Goal: Task Accomplishment & Management: Manage account settings

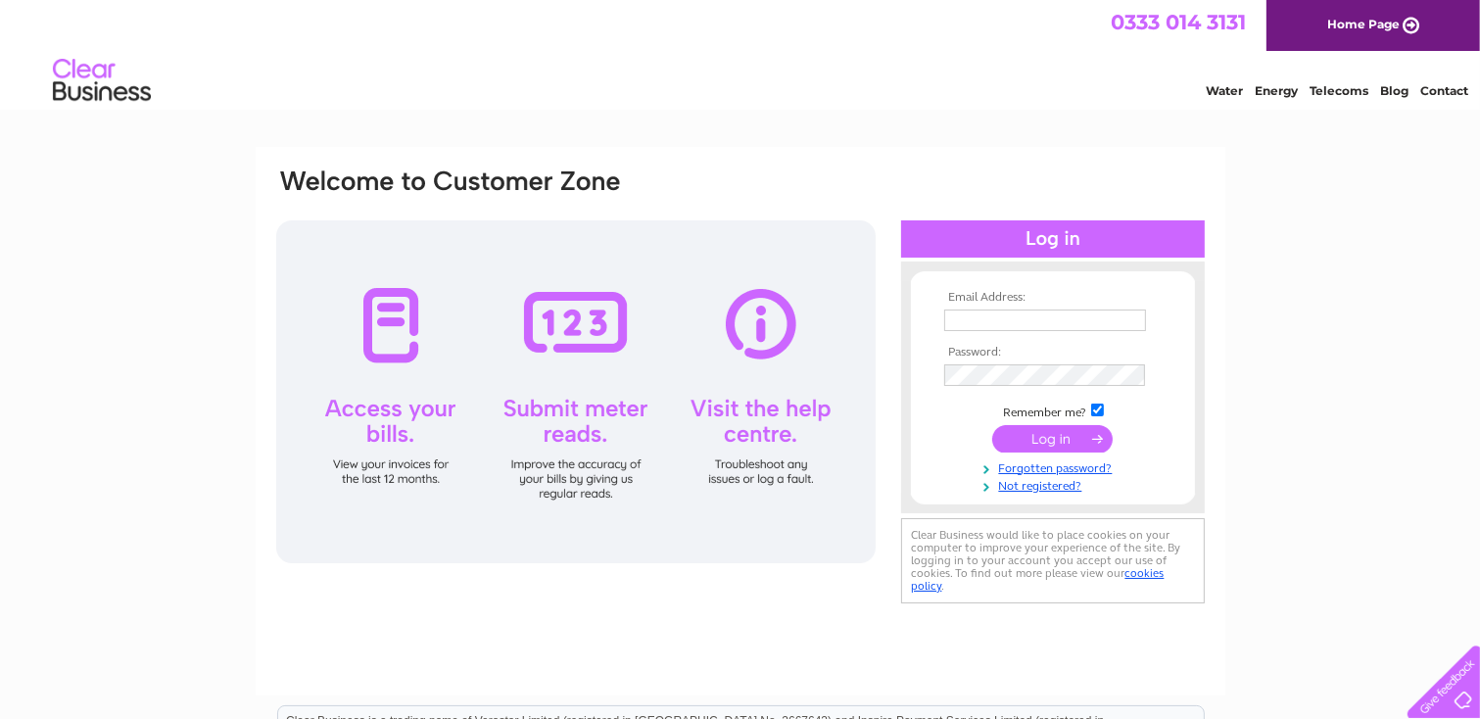
type input "greens@globalnet.co.uk"
click at [1050, 430] on input "submit" at bounding box center [1052, 438] width 120 height 27
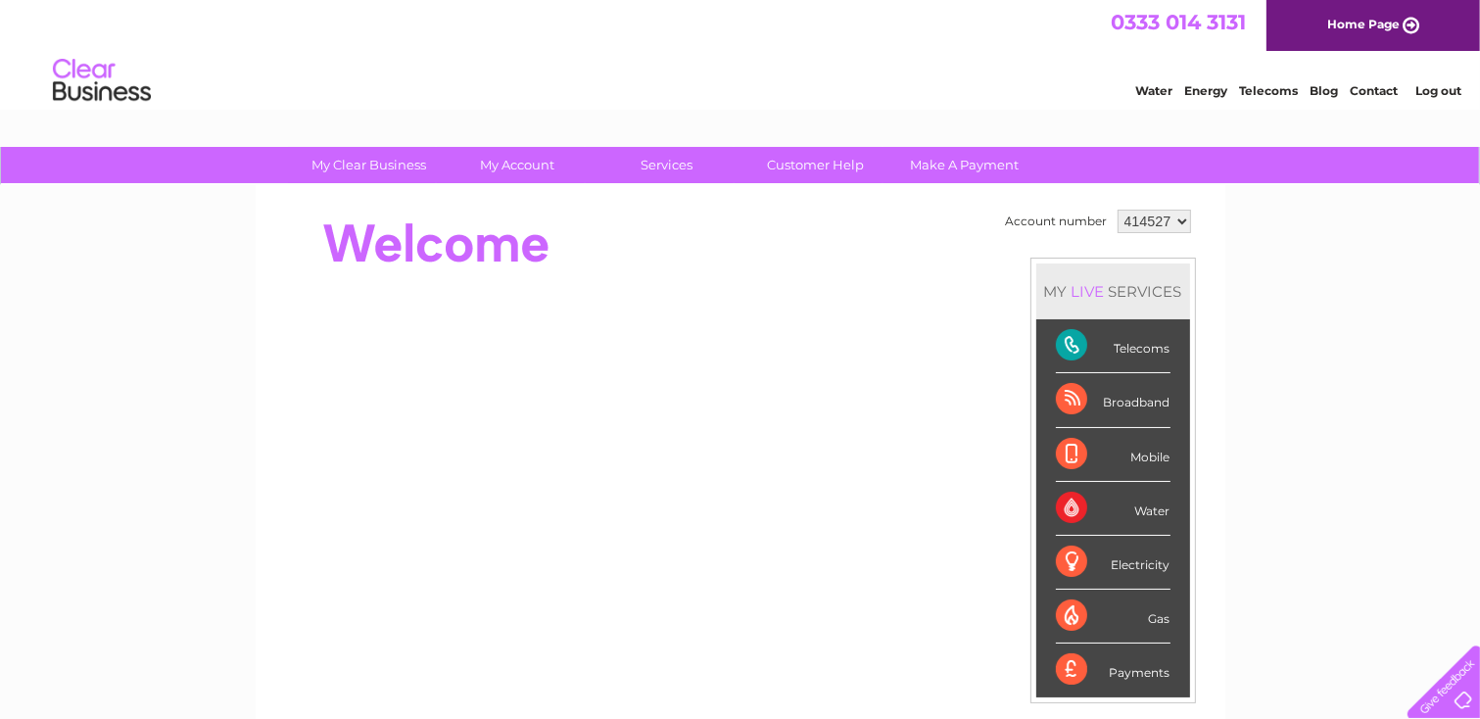
click at [1129, 349] on div "Telecoms" at bounding box center [1113, 346] width 115 height 54
click at [1073, 336] on div "Telecoms" at bounding box center [1113, 346] width 115 height 54
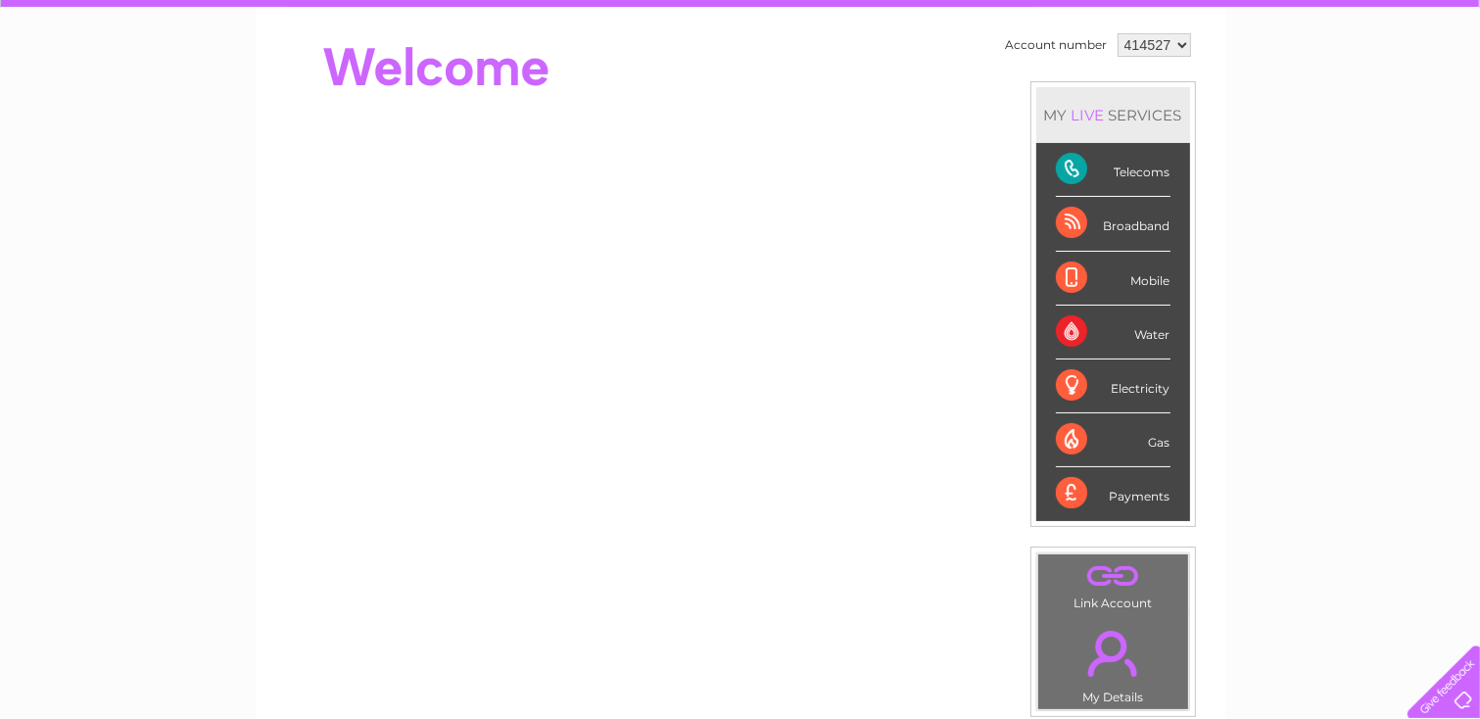
scroll to position [196, 0]
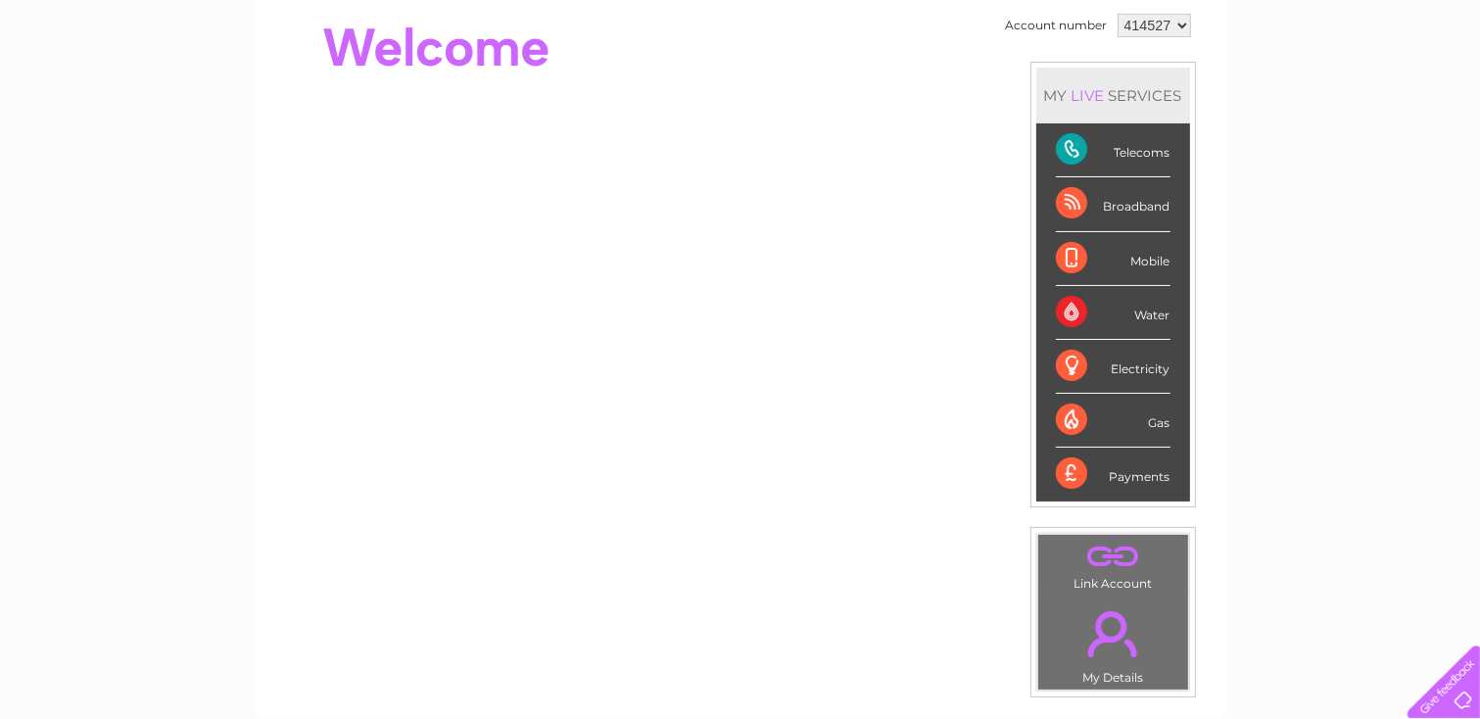
click at [1073, 150] on div "Telecoms" at bounding box center [1113, 150] width 115 height 54
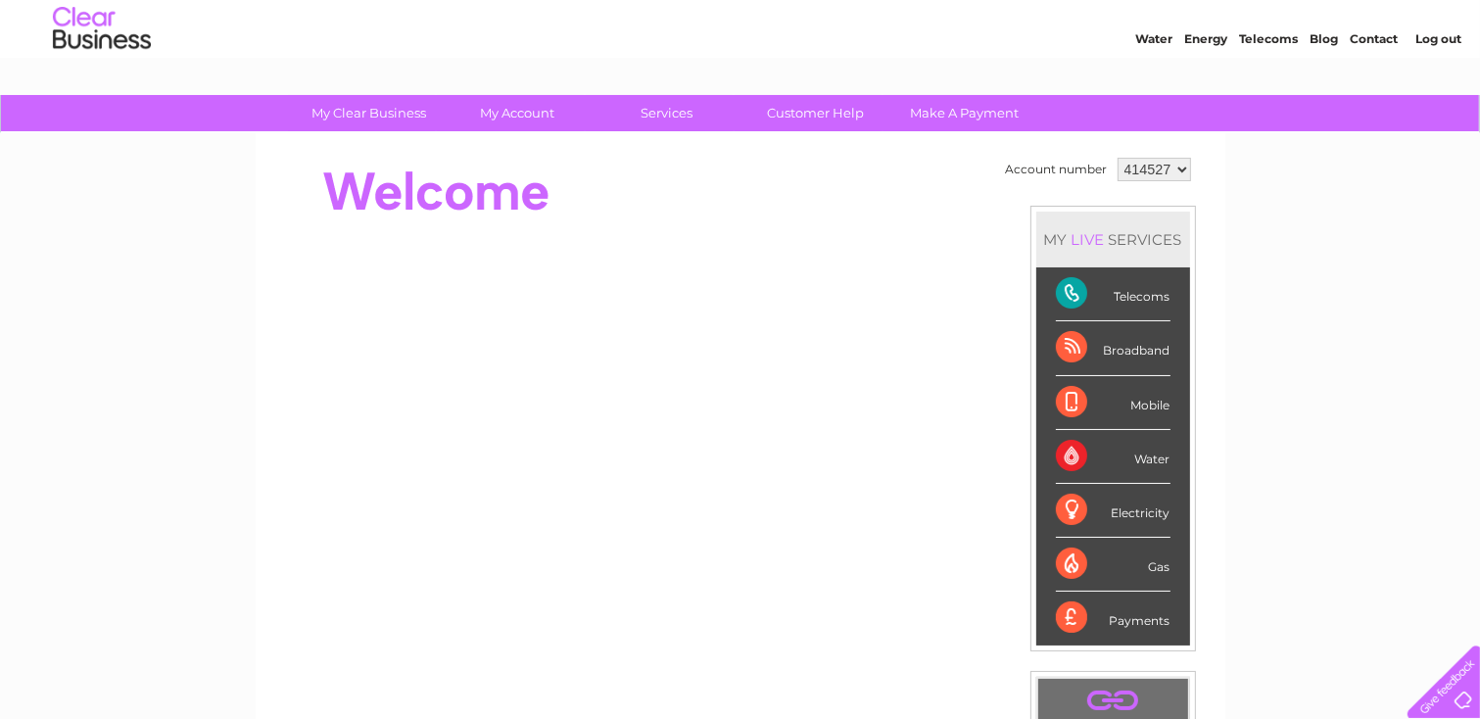
scroll to position [0, 0]
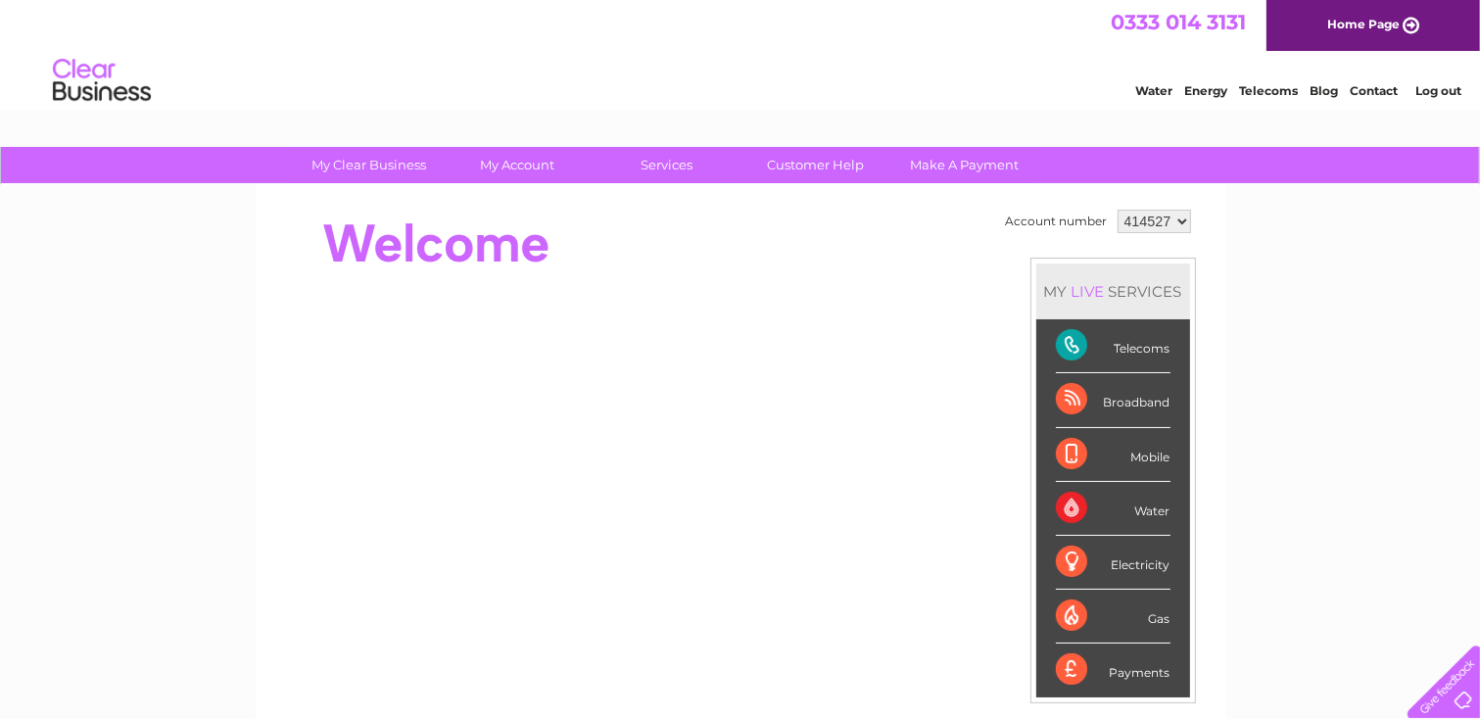
click at [1056, 336] on div "Telecoms" at bounding box center [1113, 346] width 115 height 54
click at [1073, 341] on div "Telecoms" at bounding box center [1113, 346] width 115 height 54
click at [1073, 342] on div "Telecoms" at bounding box center [1113, 346] width 115 height 54
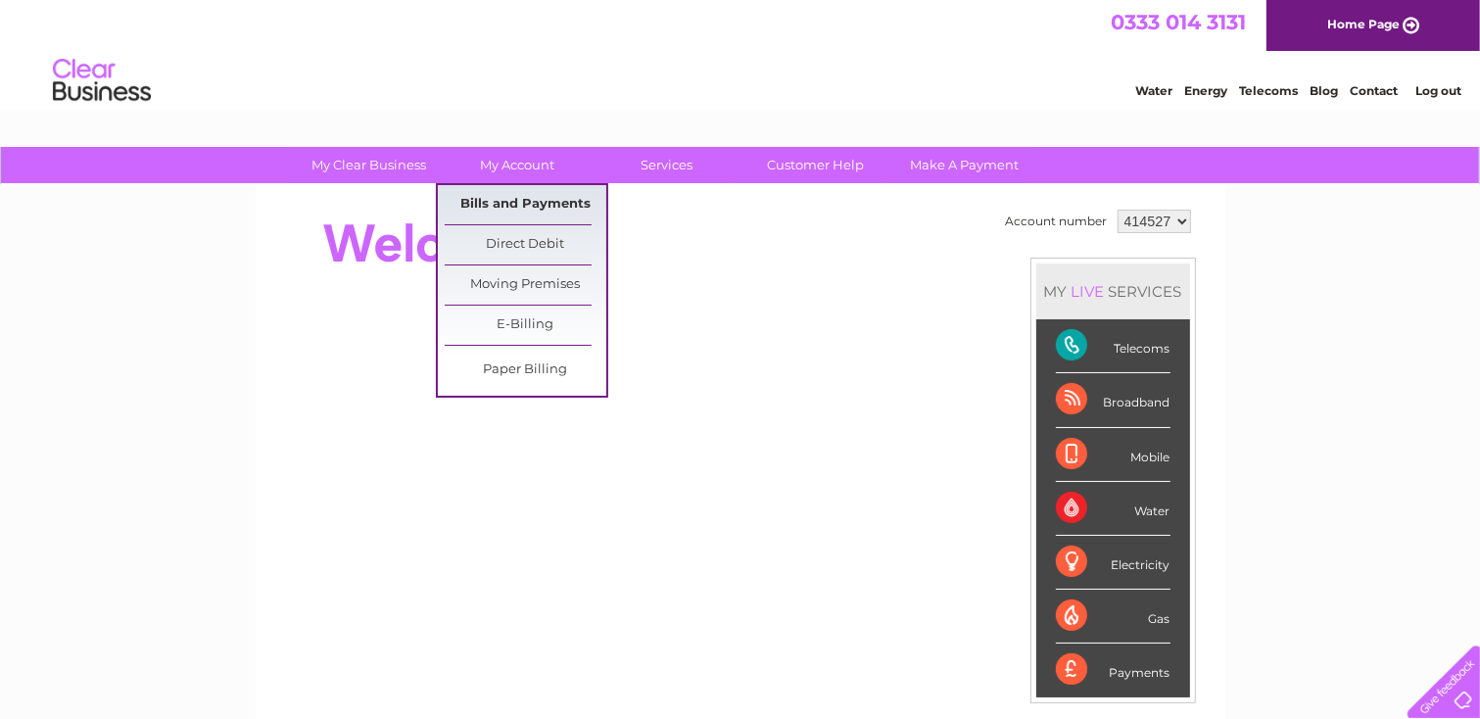
click at [518, 193] on link "Bills and Payments" at bounding box center [526, 204] width 162 height 39
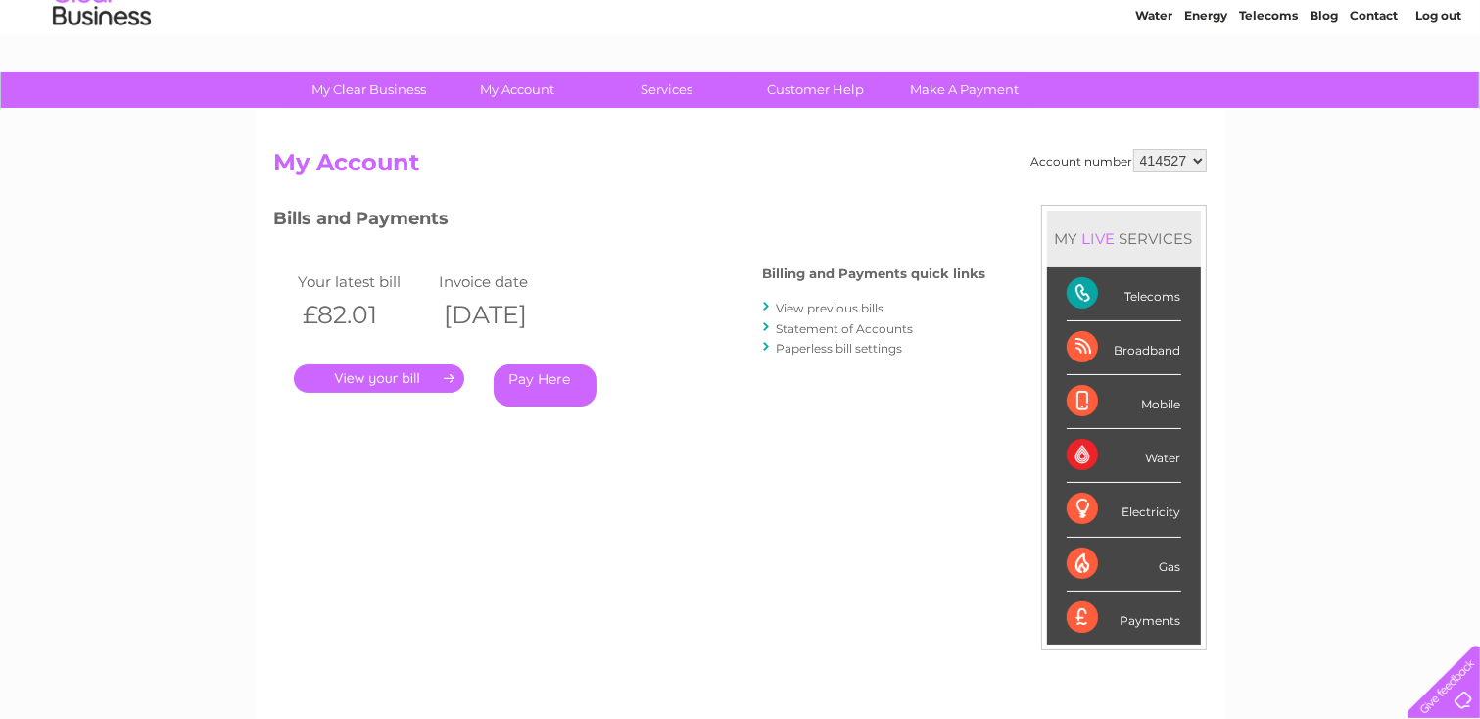
scroll to position [196, 0]
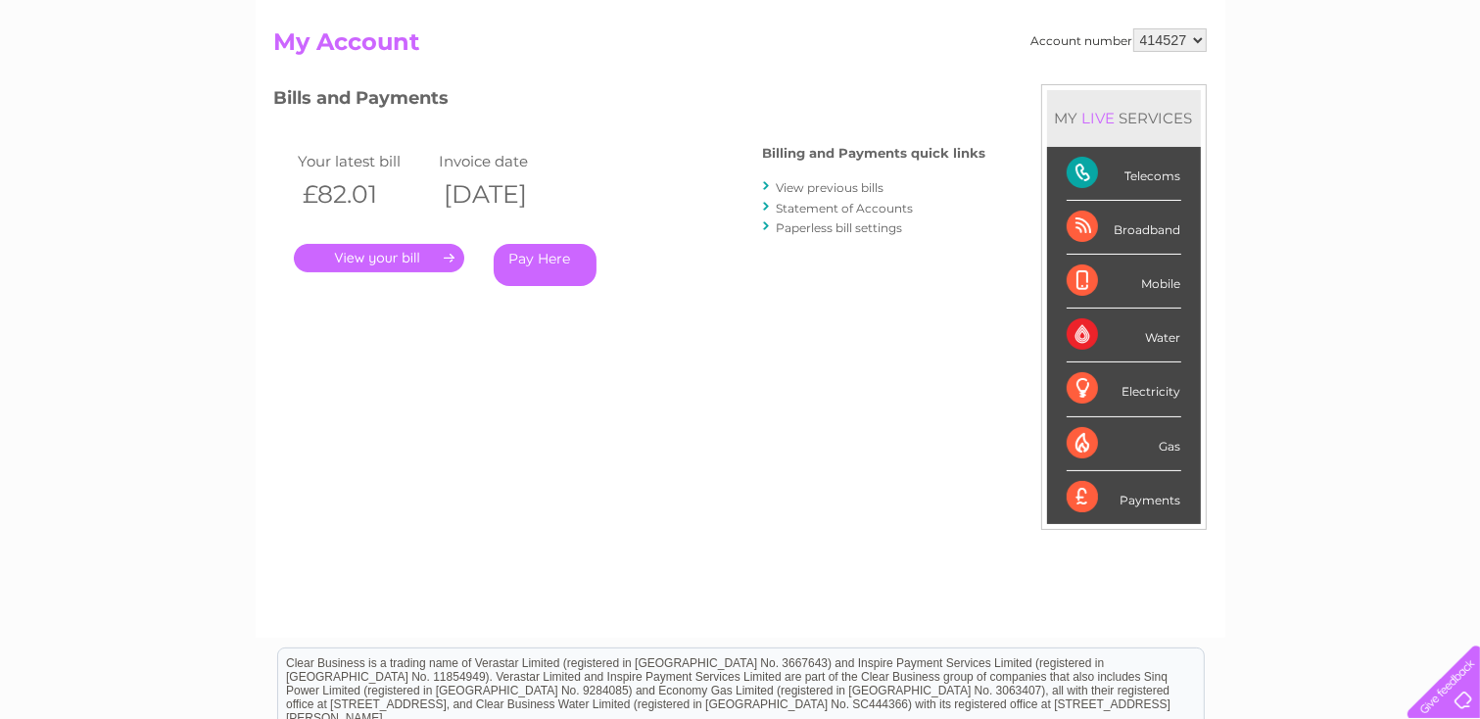
click at [392, 254] on link "." at bounding box center [379, 258] width 170 height 28
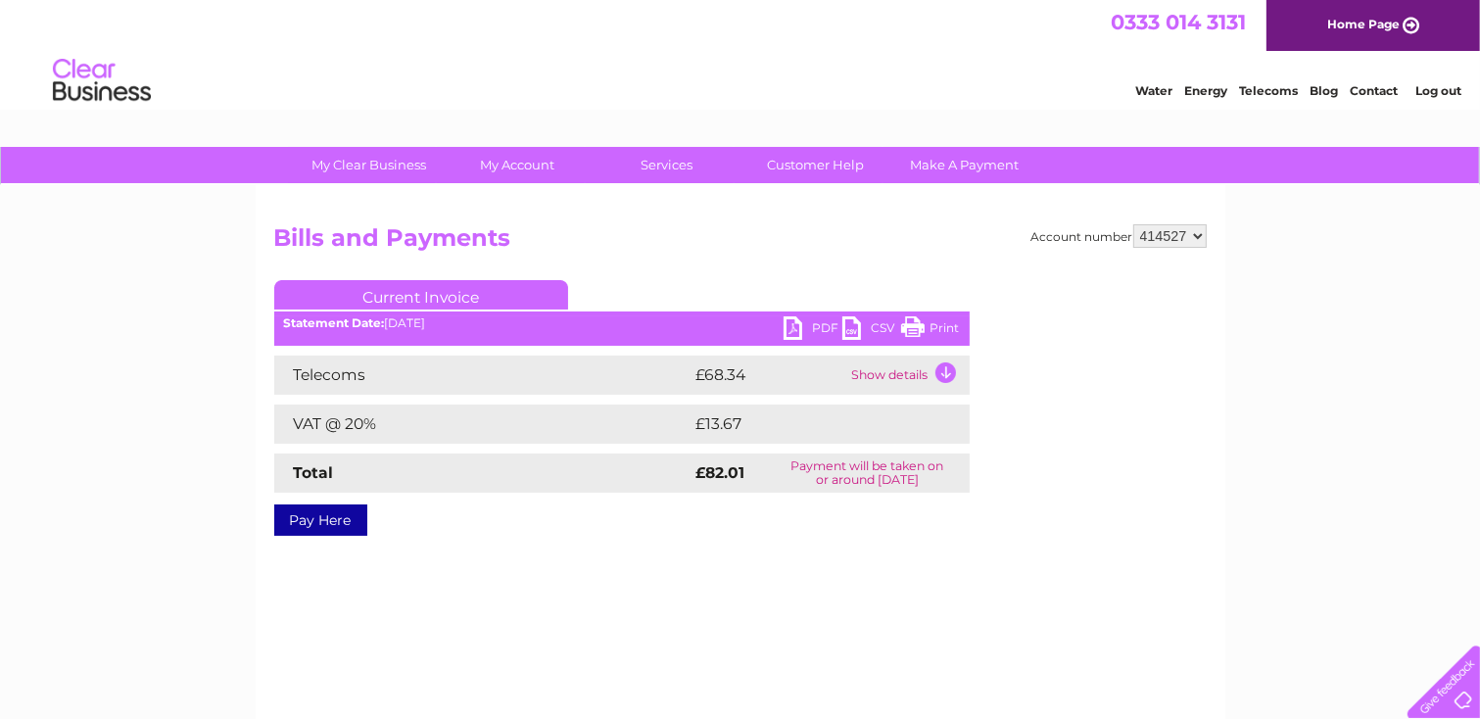
scroll to position [98, 0]
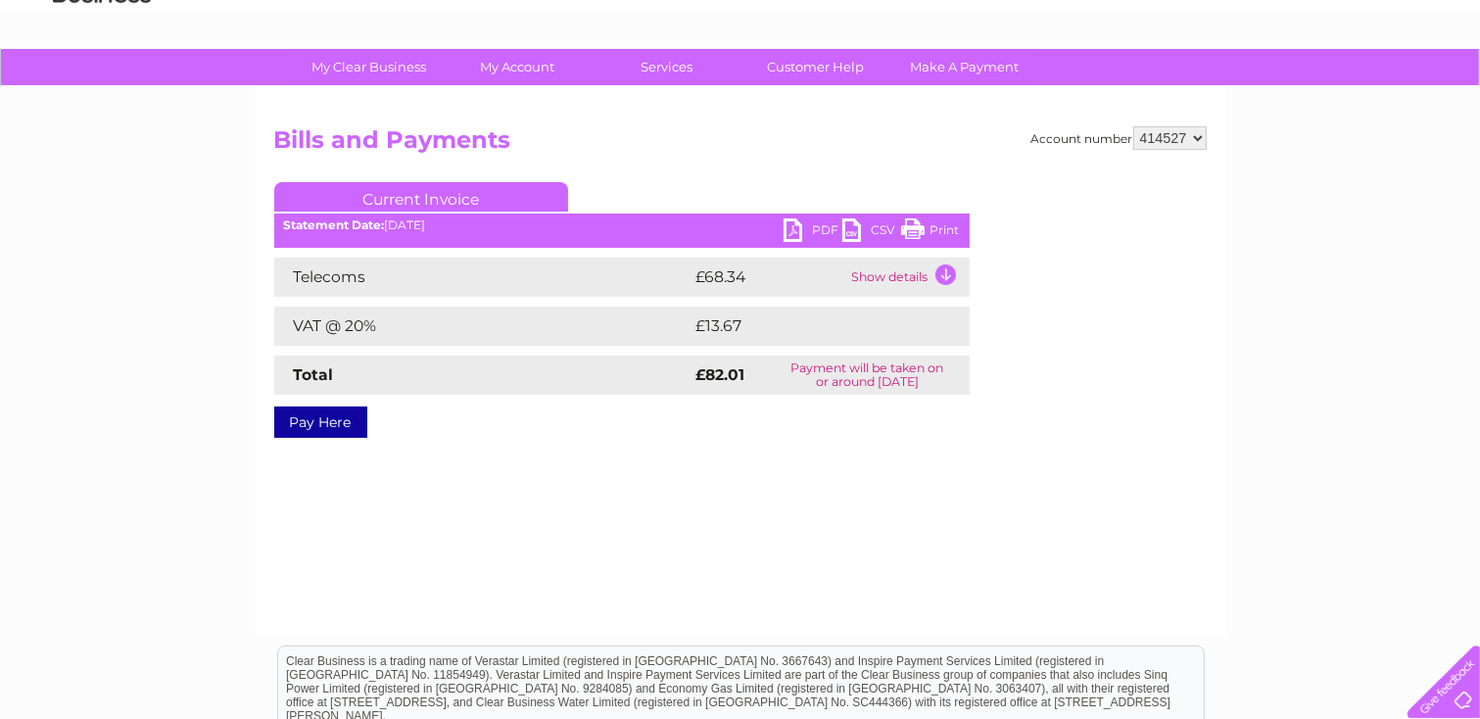
click at [811, 223] on link "PDF" at bounding box center [813, 232] width 59 height 28
